Goal: Information Seeking & Learning: Learn about a topic

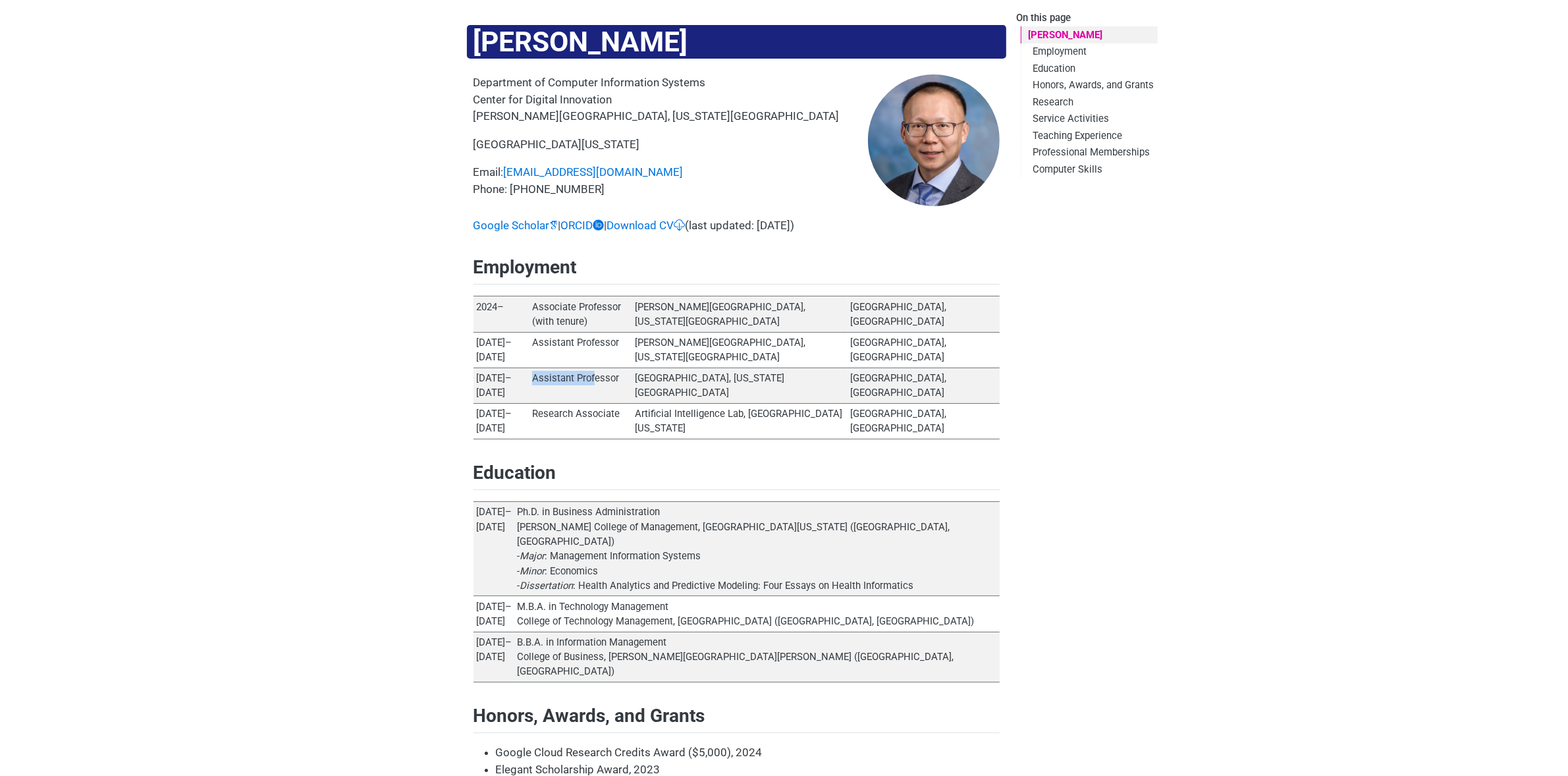
drag, startPoint x: 532, startPoint y: 350, endPoint x: 596, endPoint y: 349, distance: 64.0
click at [596, 367] on td "Assistant Professor" at bounding box center [581, 385] width 103 height 36
drag, startPoint x: 701, startPoint y: 352, endPoint x: 883, endPoint y: 346, distance: 182.1
click at [847, 367] on td "[GEOGRAPHIC_DATA], [US_STATE][GEOGRAPHIC_DATA]" at bounding box center [739, 385] width 216 height 36
click at [819, 403] on td "Artificial Intelligence Lab, [GEOGRAPHIC_DATA][US_STATE]" at bounding box center [739, 421] width 216 height 36
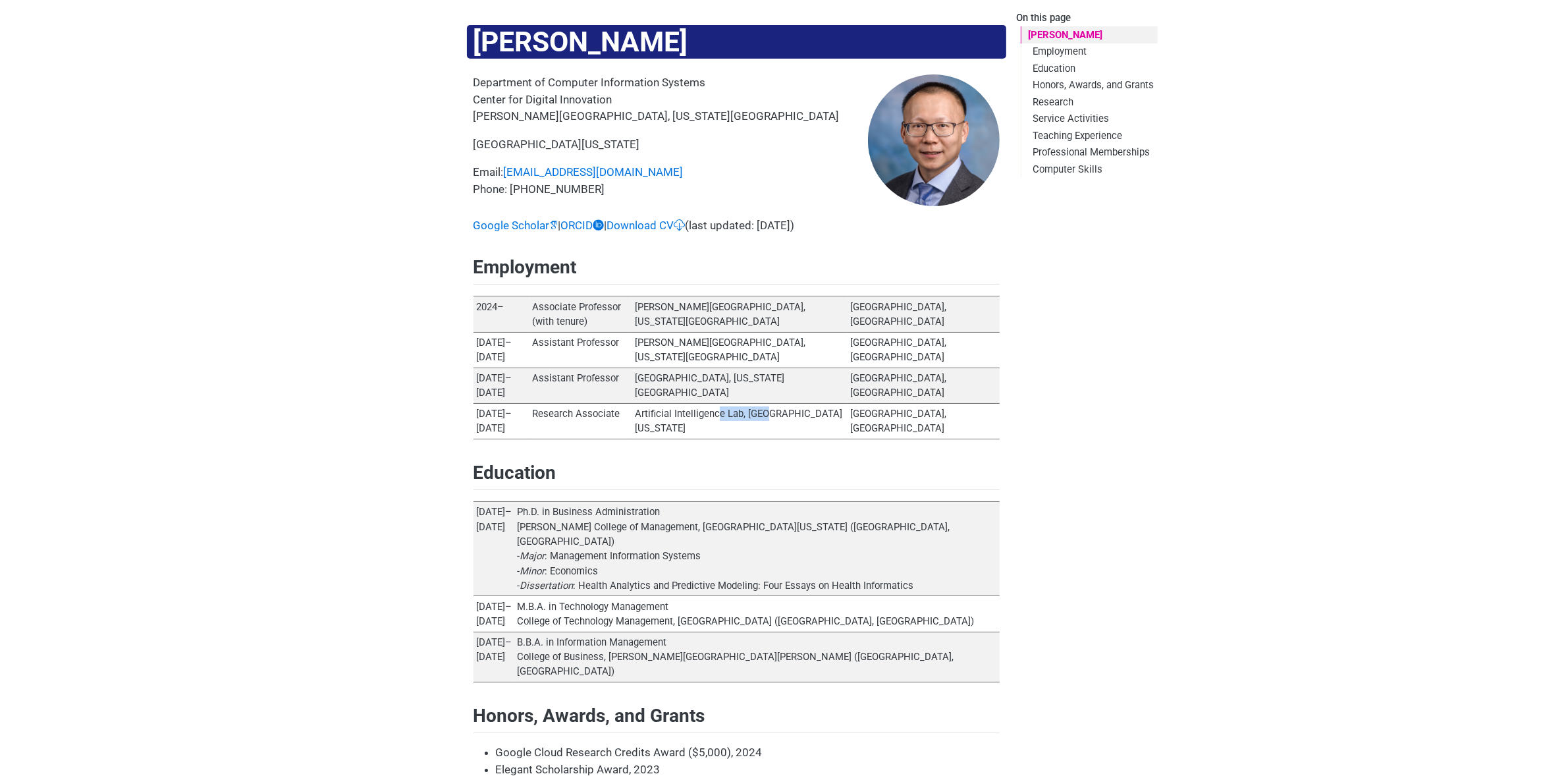
drag, startPoint x: 771, startPoint y: 371, endPoint x: 817, endPoint y: 372, distance: 46.0
click at [817, 403] on td "Artificial Intelligence Lab, [GEOGRAPHIC_DATA][US_STATE]" at bounding box center [739, 421] width 216 height 36
drag, startPoint x: 756, startPoint y: 349, endPoint x: 882, endPoint y: 345, distance: 126.1
click at [847, 367] on td "[GEOGRAPHIC_DATA], [US_STATE][GEOGRAPHIC_DATA]" at bounding box center [739, 385] width 216 height 36
click at [734, 332] on td "[PERSON_NAME][GEOGRAPHIC_DATA], [US_STATE][GEOGRAPHIC_DATA]" at bounding box center [739, 350] width 216 height 36
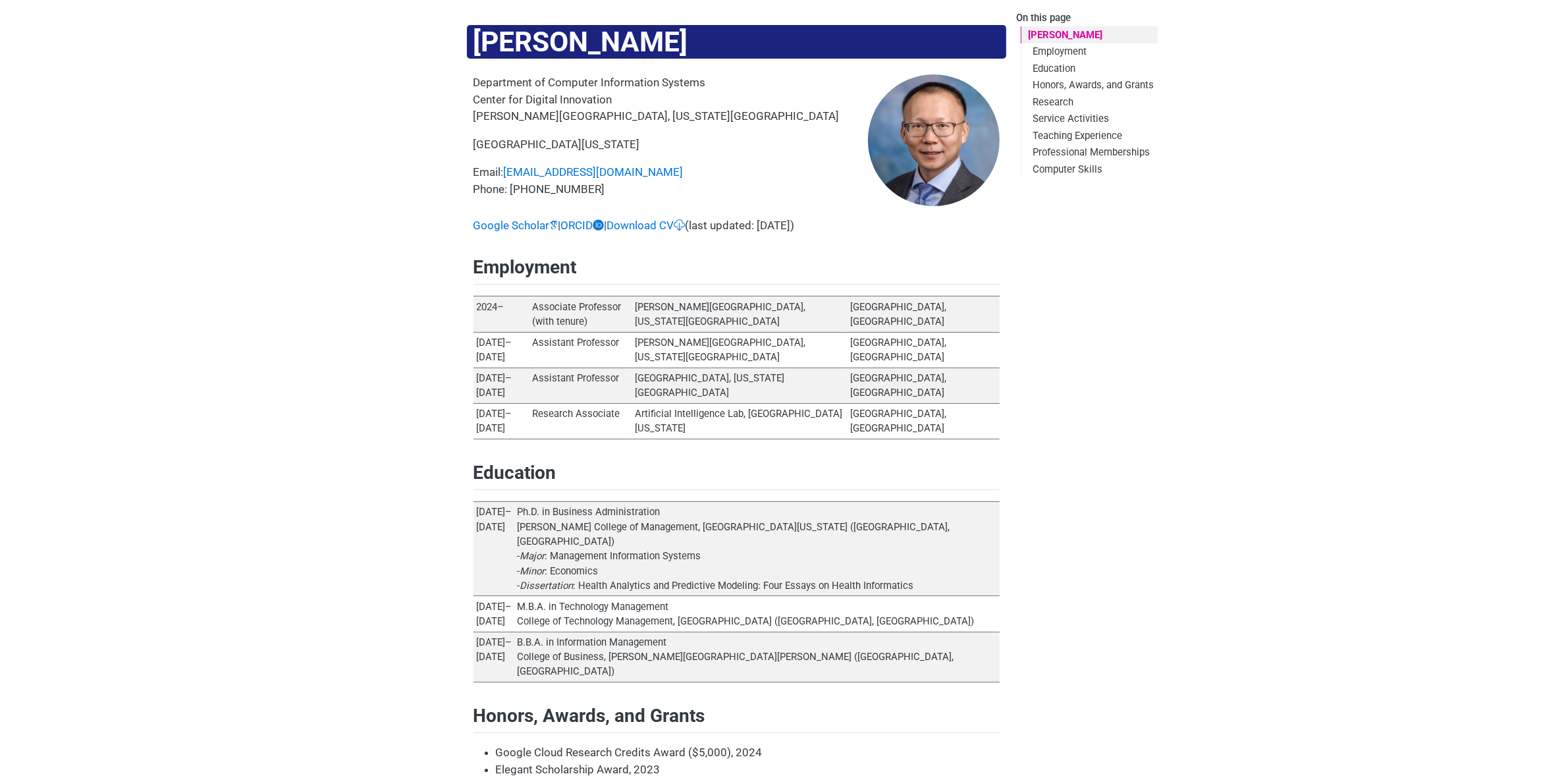
click at [537, 332] on td "Assistant Professor" at bounding box center [581, 350] width 103 height 36
